Goal: Information Seeking & Learning: Learn about a topic

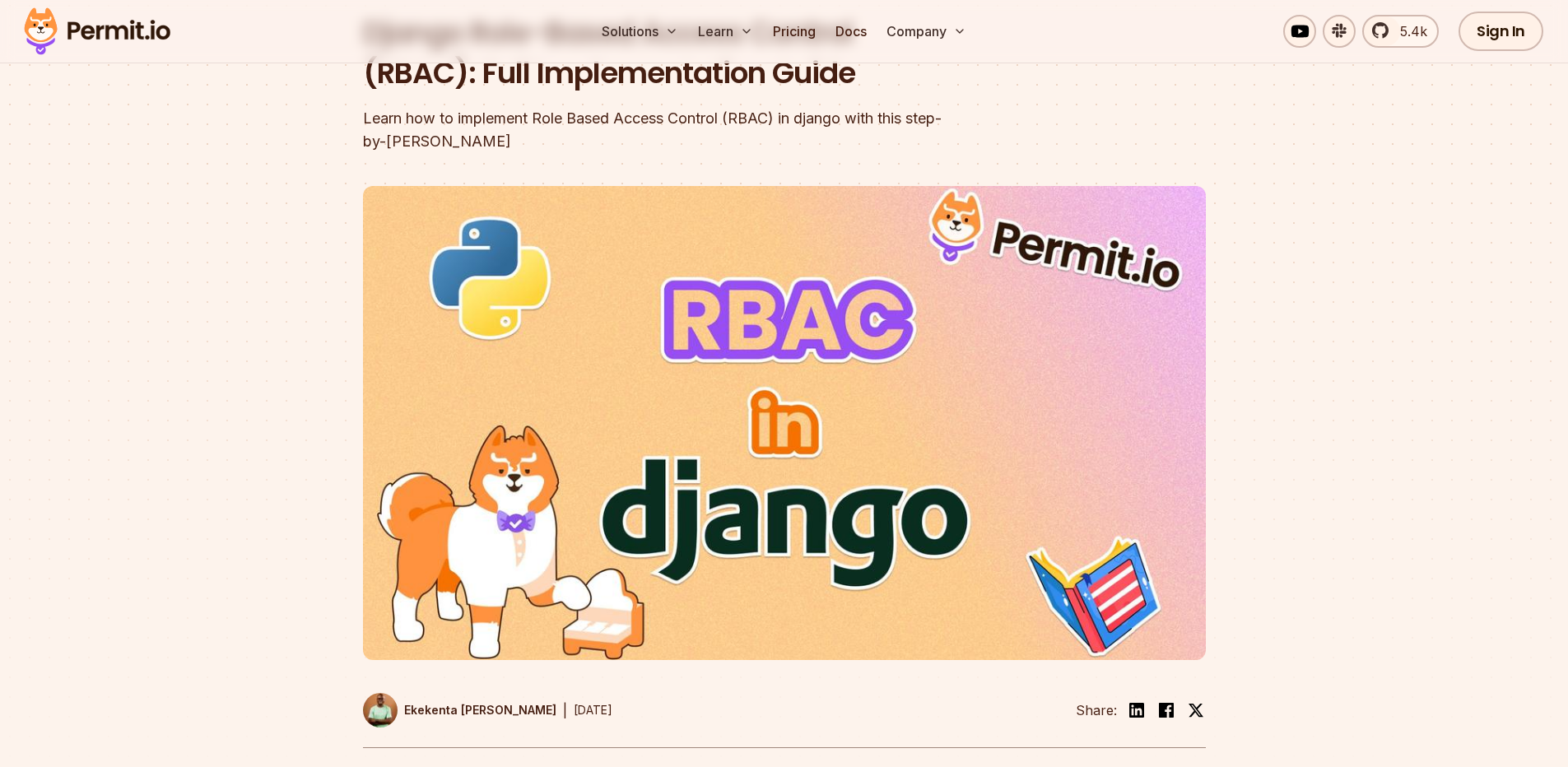
scroll to position [197, 0]
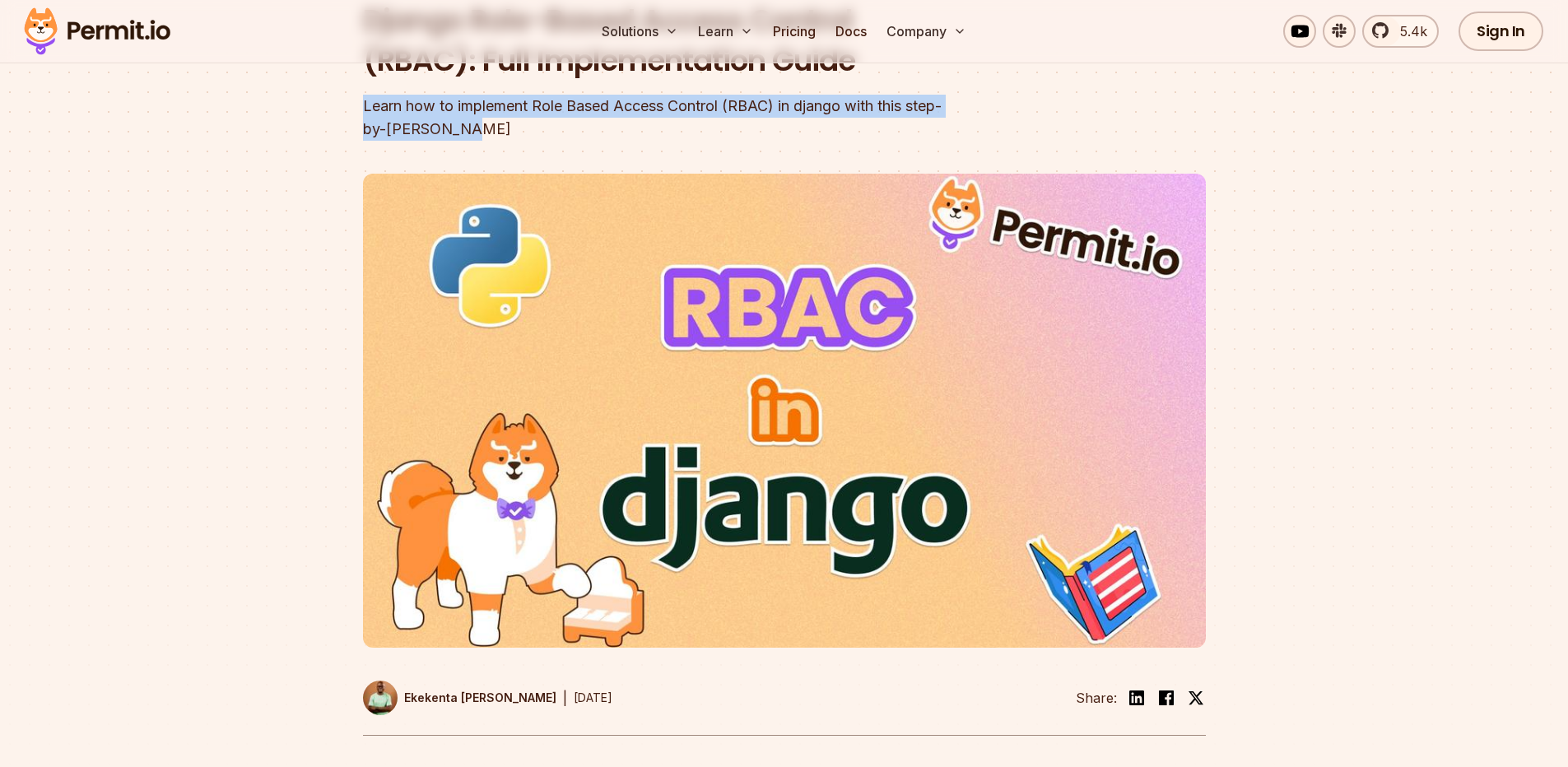
drag, startPoint x: 504, startPoint y: 128, endPoint x: 246, endPoint y: 88, distance: 261.1
click at [246, 88] on section "Home / Blog / Django Role-Based Access Control (RBAC): Full Implementation Guid…" at bounding box center [784, 310] width 1568 height 930
click at [314, 141] on section "Home / Blog / Django Role-Based Access Control (RBAC): Full Implementation Guid…" at bounding box center [784, 310] width 1568 height 930
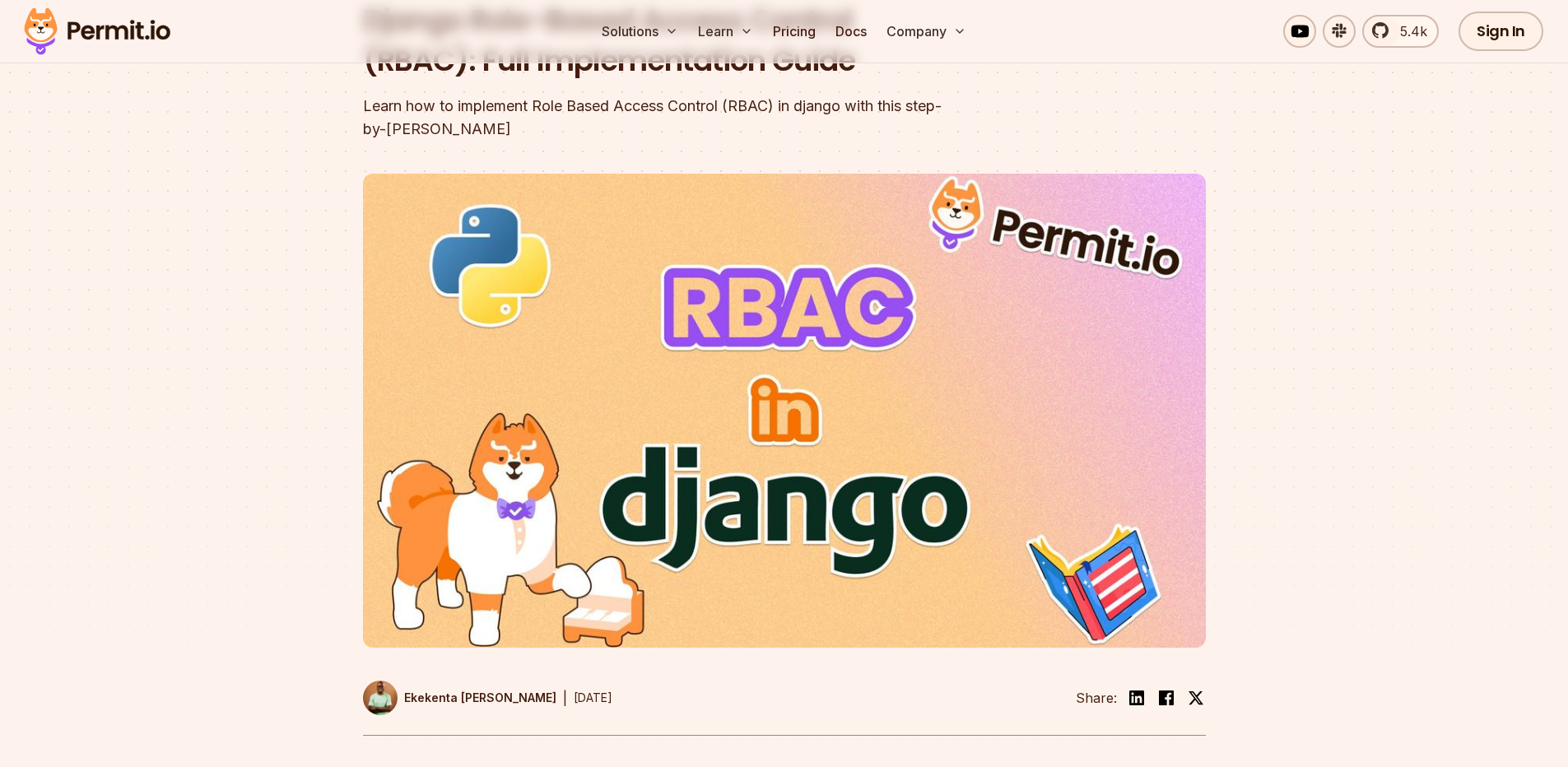
click at [653, 369] on img at bounding box center [785, 410] width 843 height 474
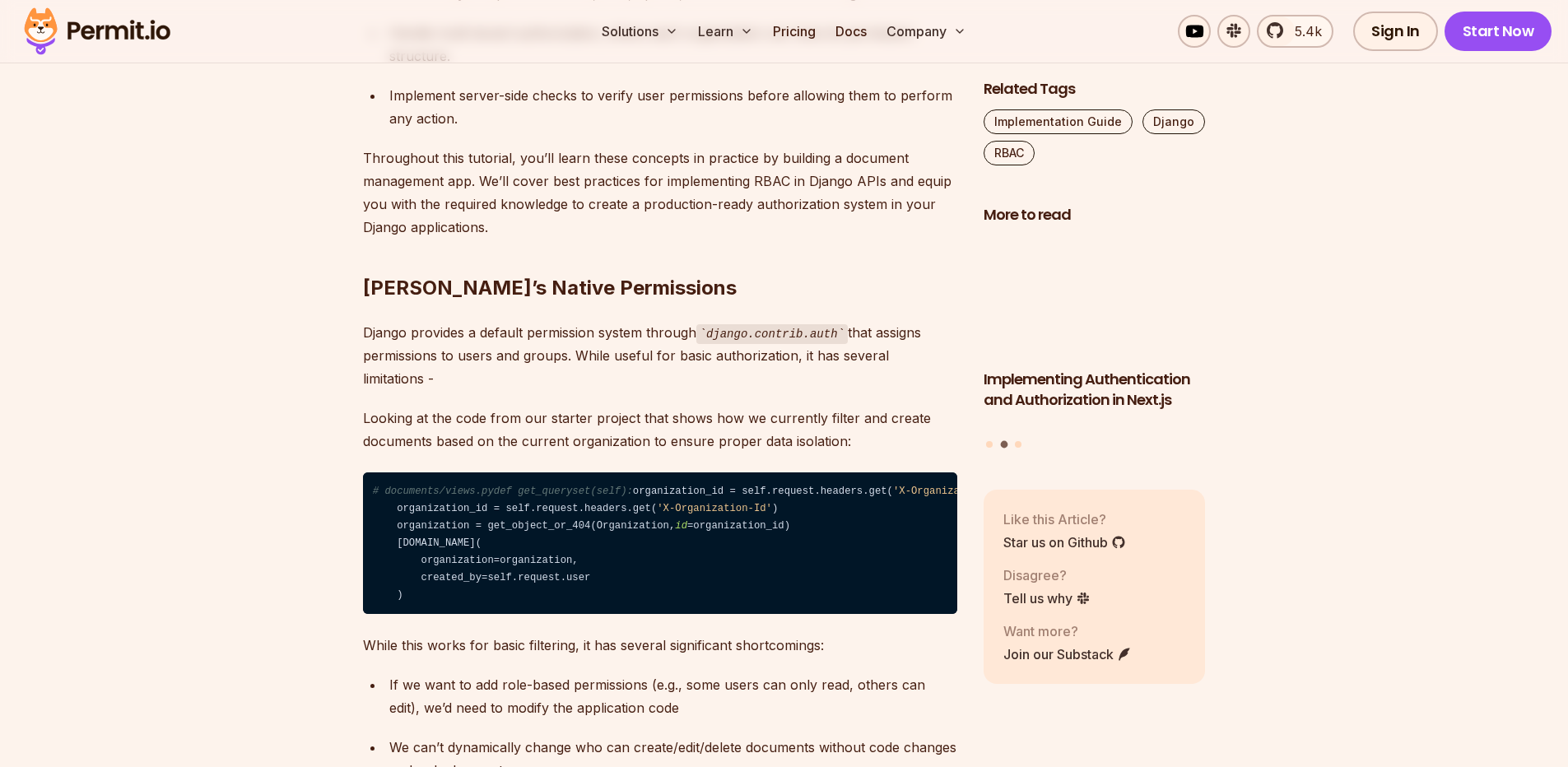
scroll to position [1481, 0]
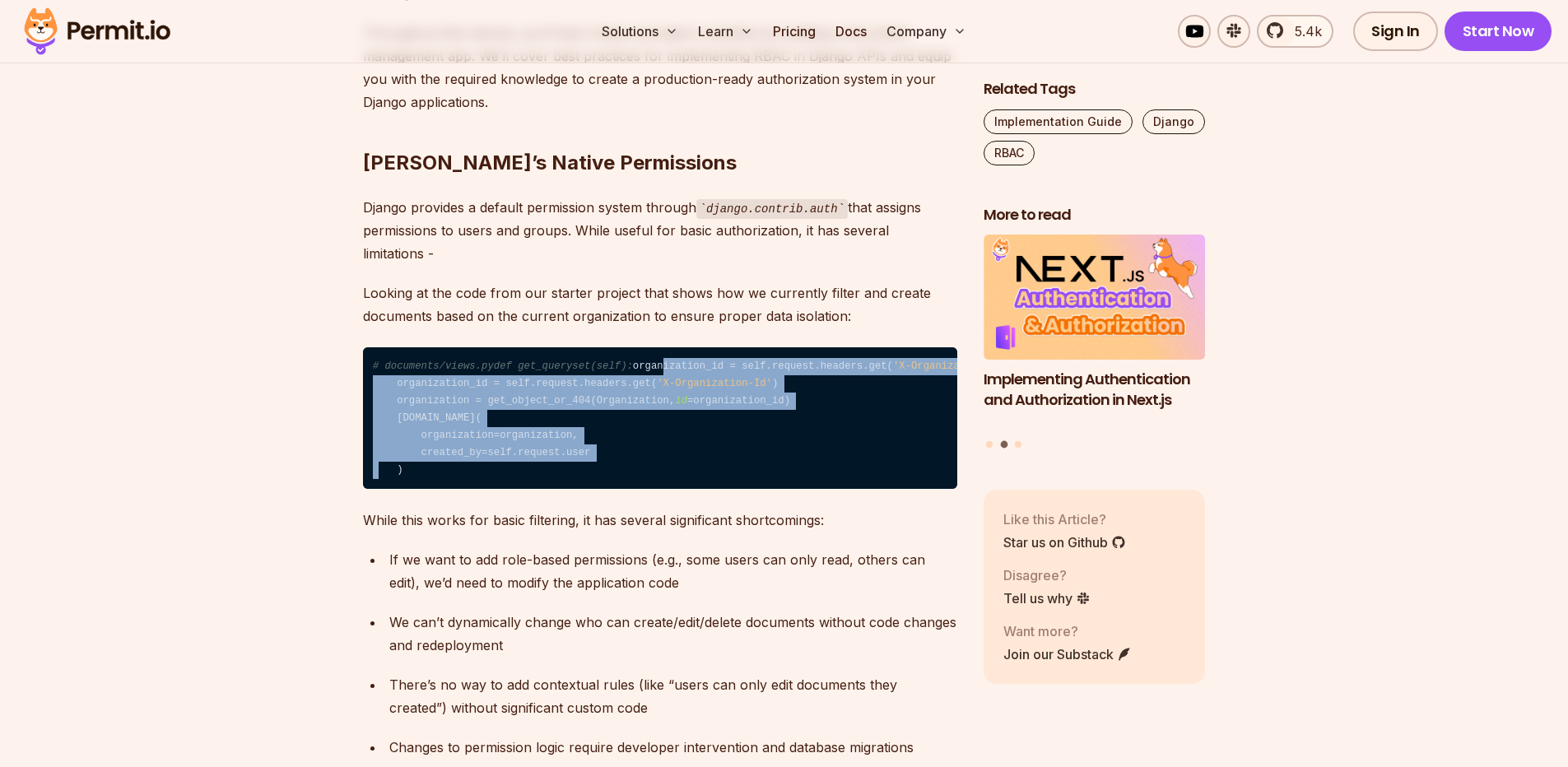
drag, startPoint x: 395, startPoint y: 353, endPoint x: 669, endPoint y: 523, distance: 322.5
click at [669, 489] on code "# documents/views.pydef get_queryset(self): organization_id = self.request.head…" at bounding box center [660, 418] width 594 height 142
drag, startPoint x: 418, startPoint y: 534, endPoint x: 315, endPoint y: 321, distance: 236.6
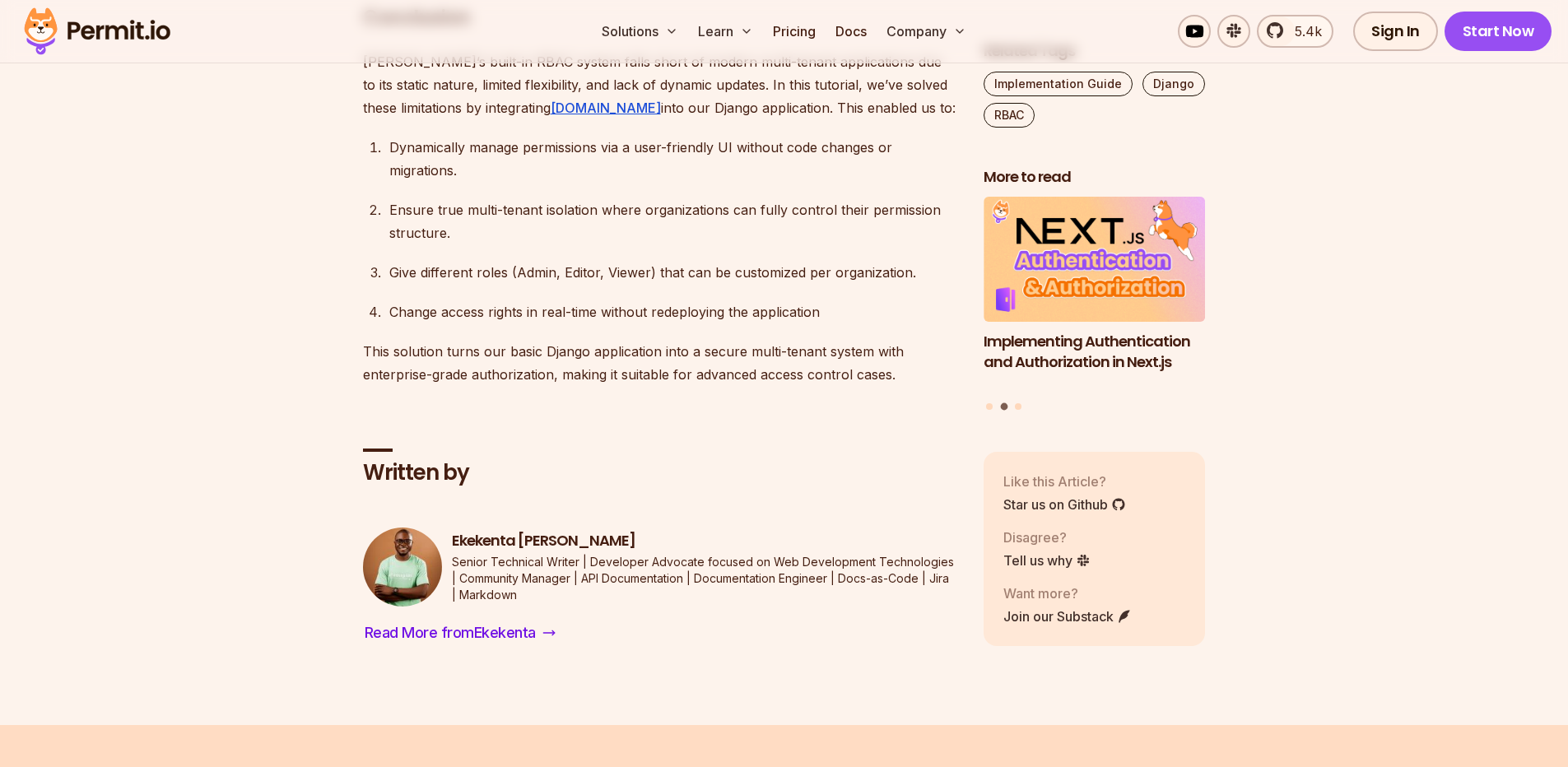
scroll to position [9658, 0]
